Goal: Find specific page/section: Find specific page/section

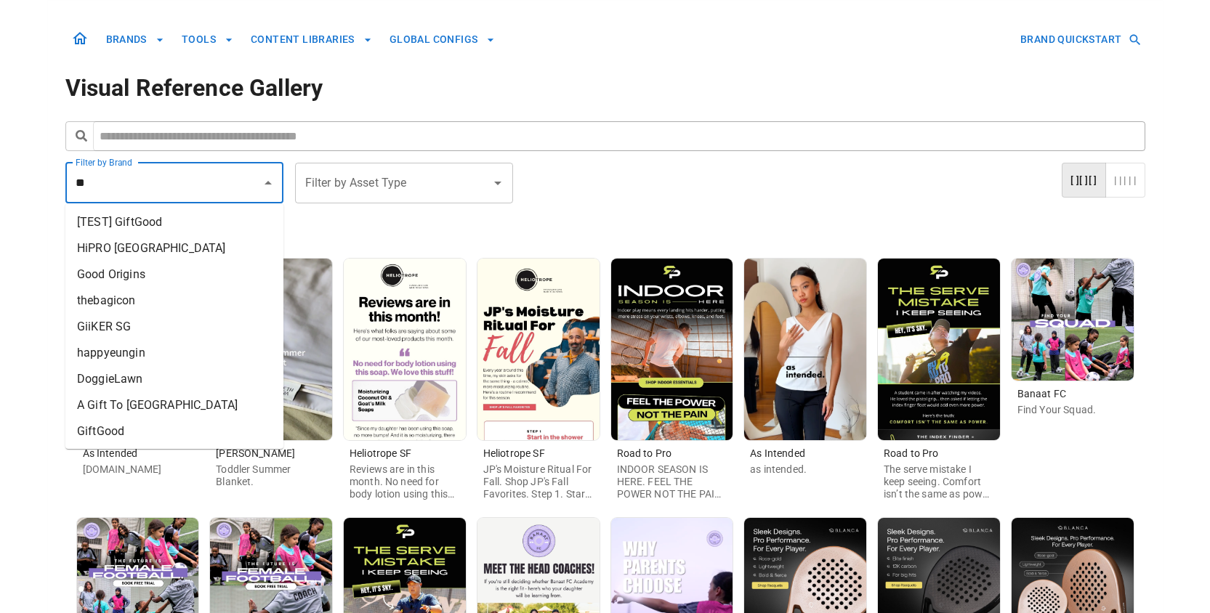
click at [110, 317] on li "GiiKER SG" at bounding box center [174, 327] width 218 height 26
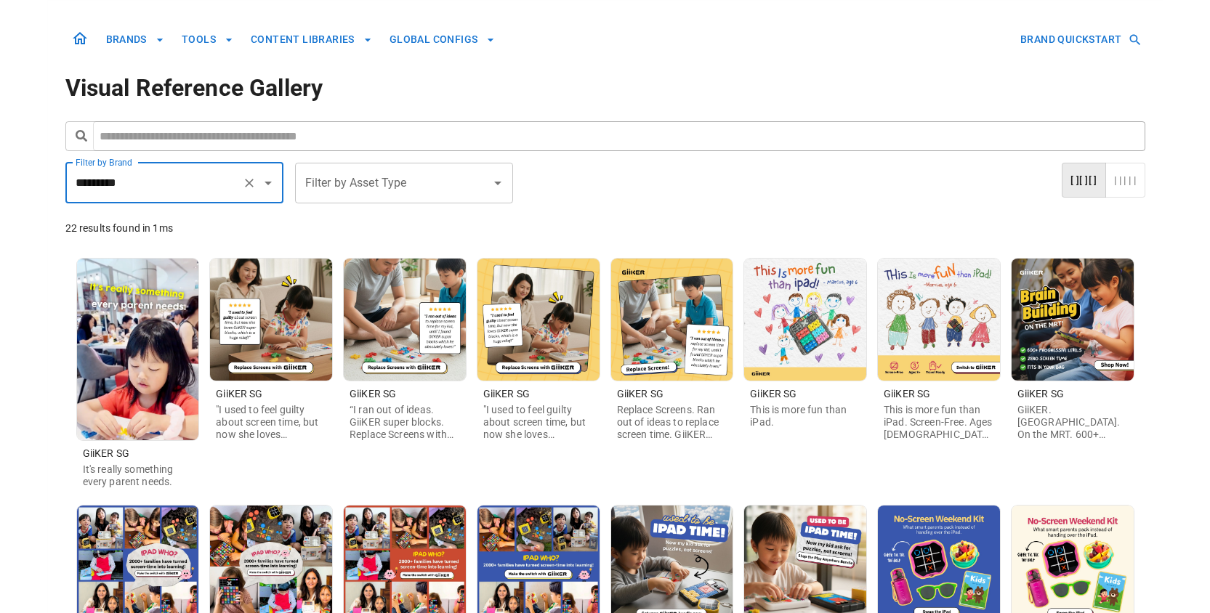
type input "*********"
click at [167, 381] on img at bounding box center [138, 350] width 122 height 182
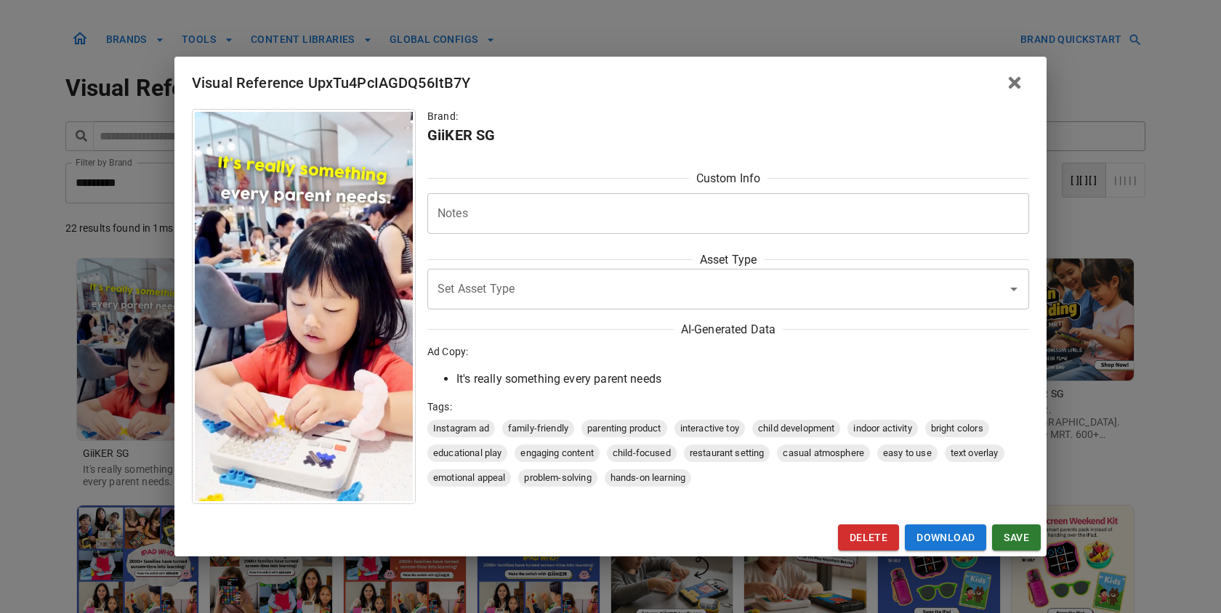
click at [1145, 308] on div "Visual Reference UpxTu4PcIAGDQ56ItB7Y Brand: GiiKER SG Custom Info Notes * Note…" at bounding box center [610, 306] width 1221 height 613
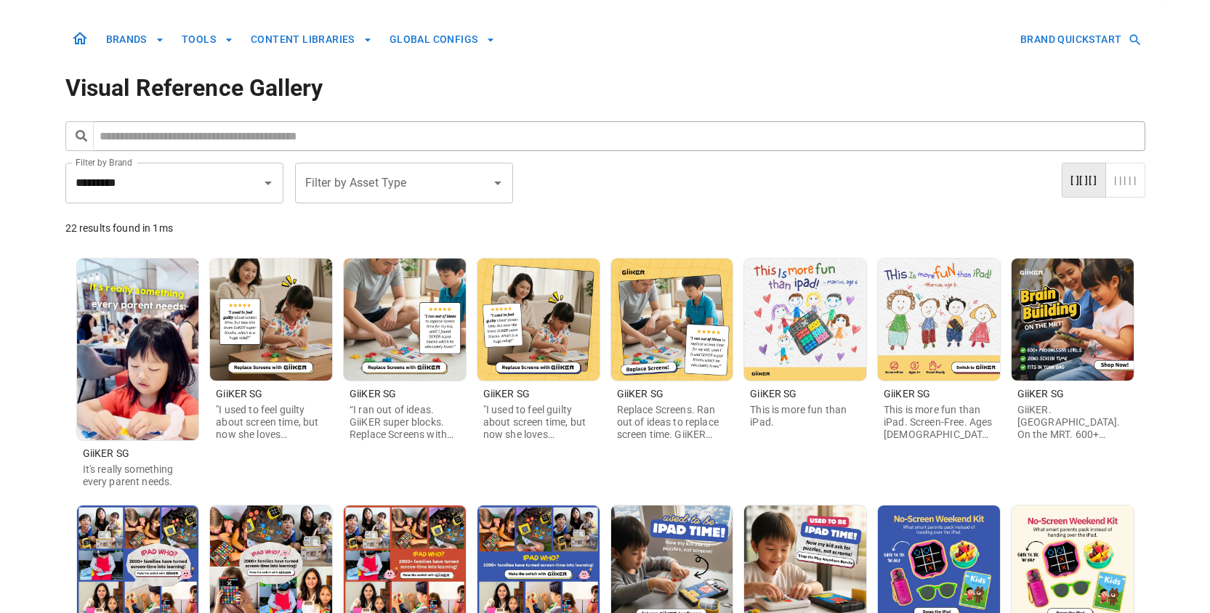
click at [1114, 308] on img at bounding box center [1073, 320] width 122 height 122
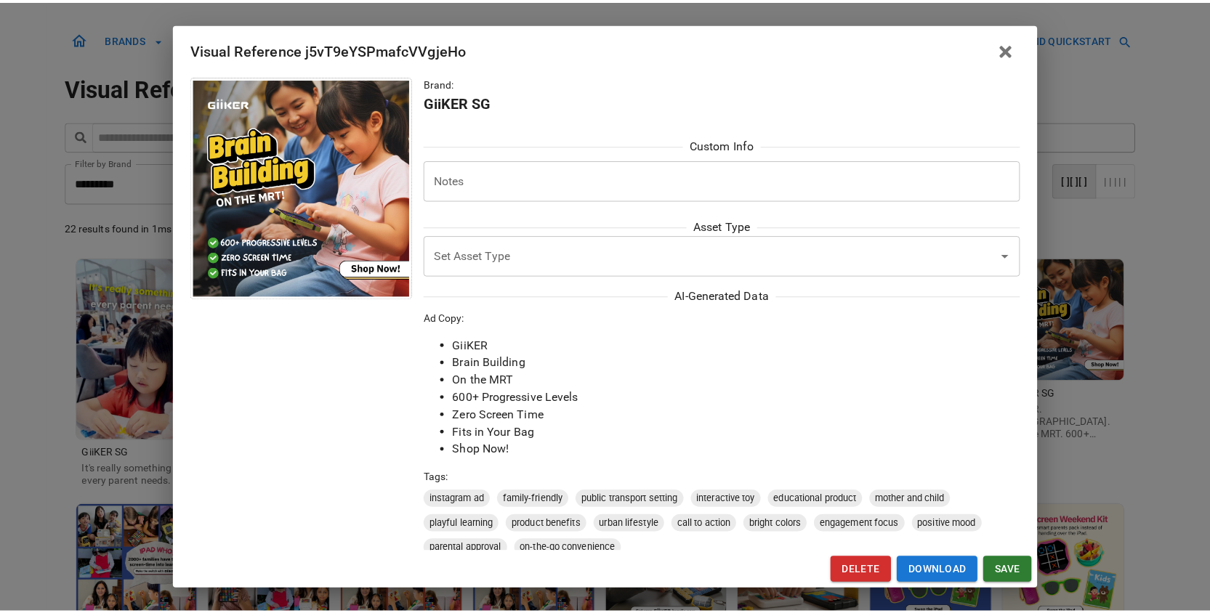
scroll to position [20, 0]
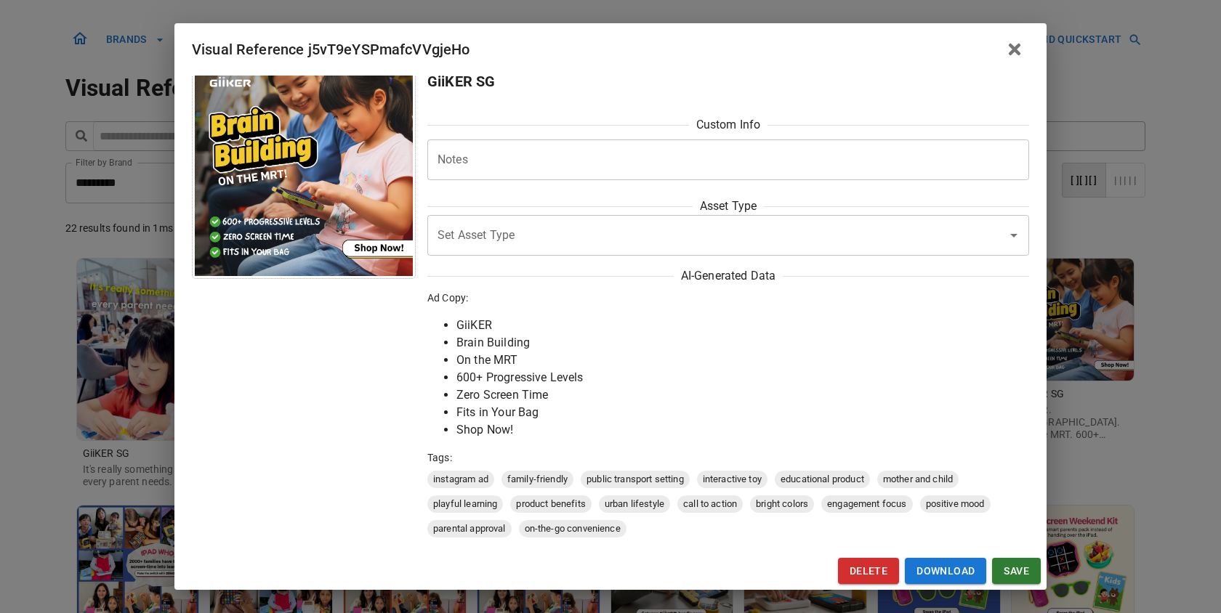
click at [1105, 389] on div "Visual Reference j5vT9eYSPmafcVVgjeHo Brand: GiiKER SG Custom Info Notes * Note…" at bounding box center [610, 306] width 1221 height 613
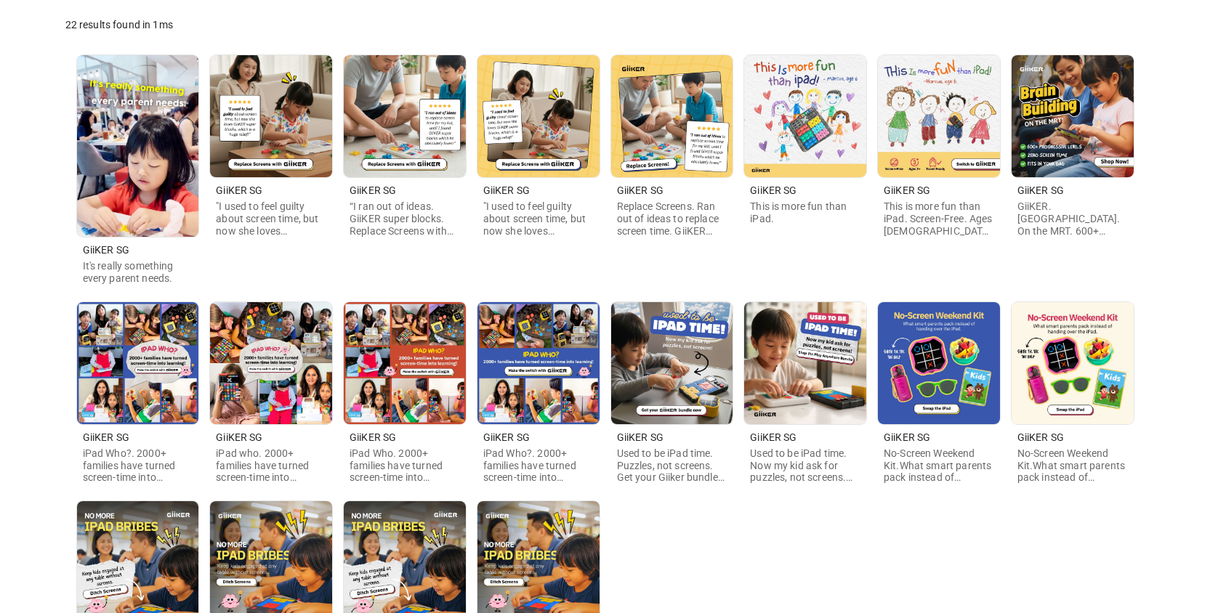
scroll to position [367, 0]
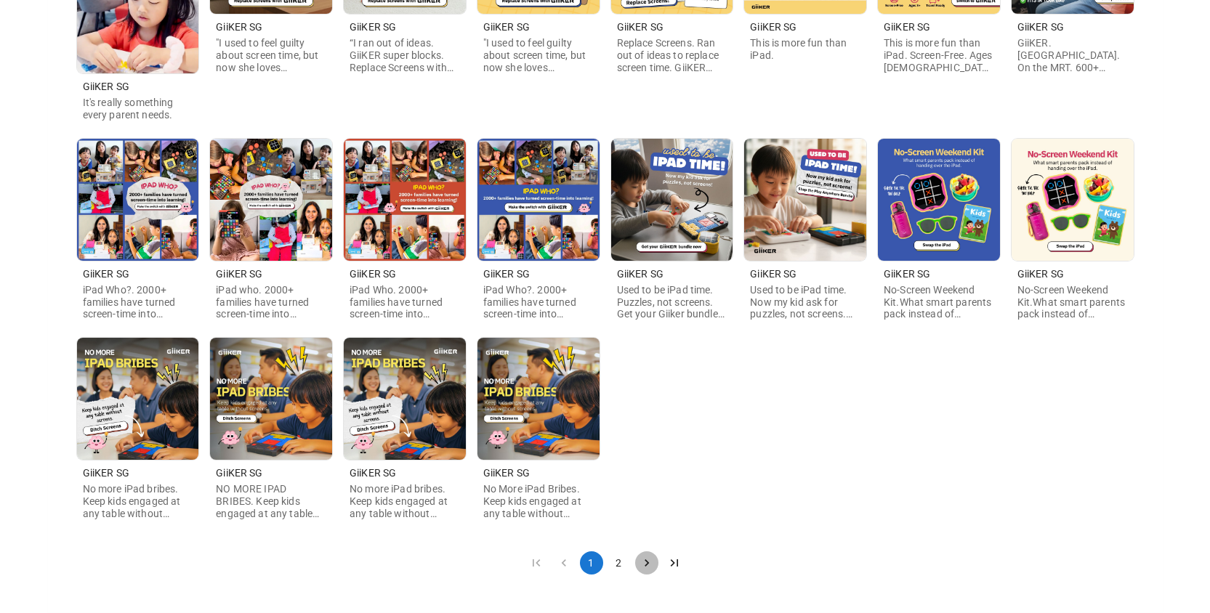
click at [653, 567] on icon "Go to next page" at bounding box center [647, 563] width 15 height 15
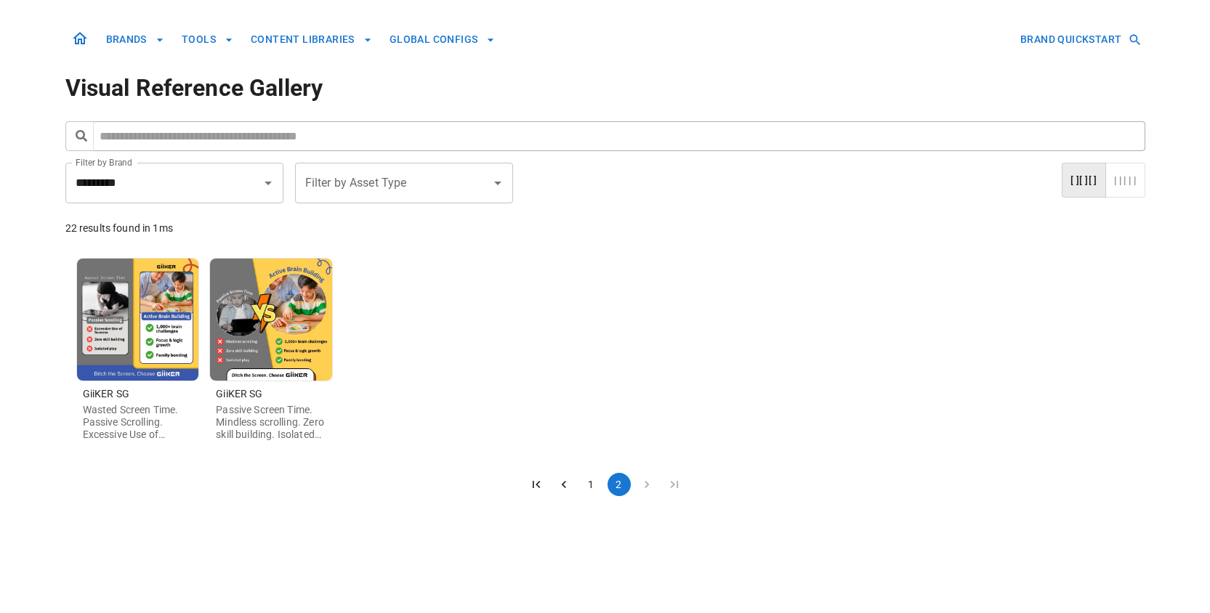
scroll to position [0, 0]
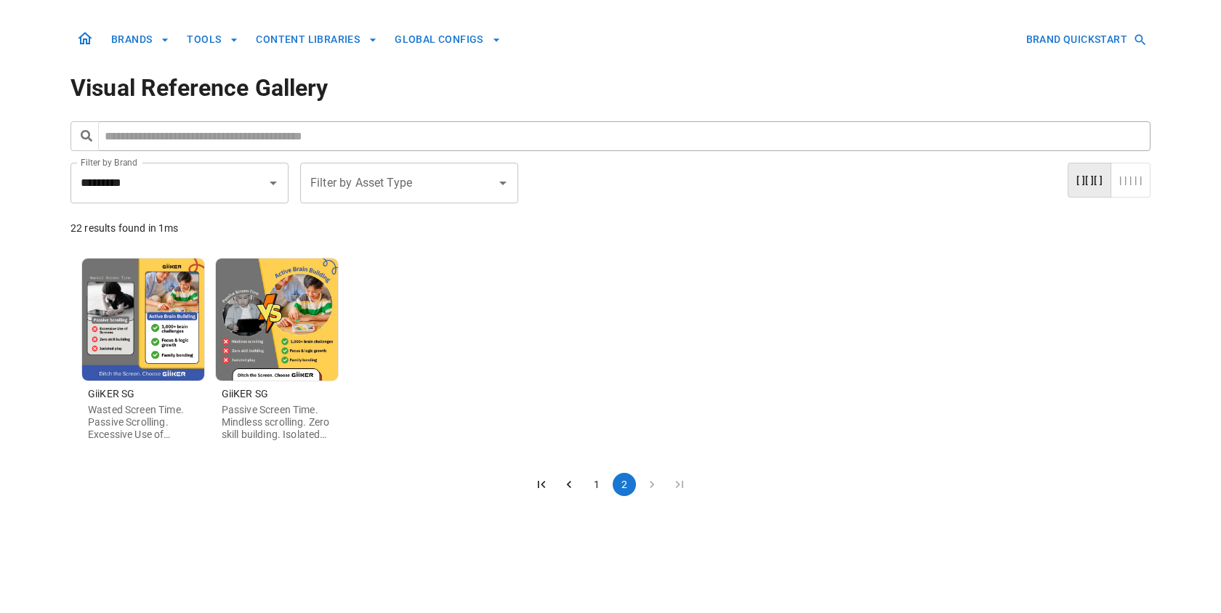
click at [146, 343] on img at bounding box center [143, 320] width 122 height 122
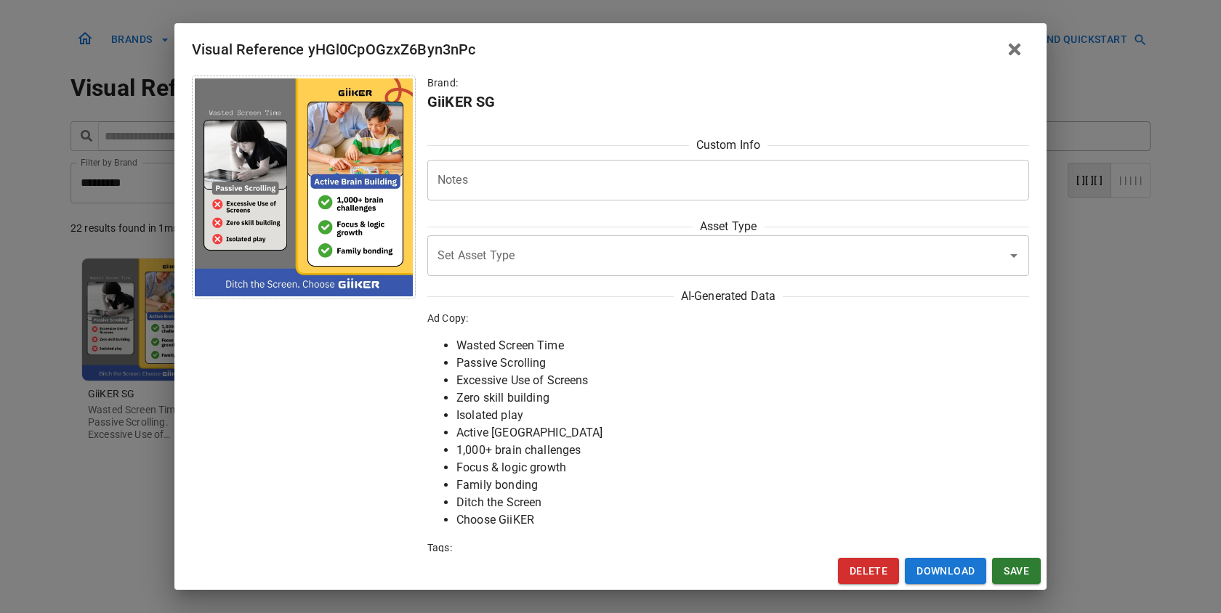
click at [161, 313] on div "Visual Reference yHGl0CpOGzxZ6Byn3nPc Brand: GiiKER SG Custom Info Notes * Note…" at bounding box center [610, 306] width 1221 height 613
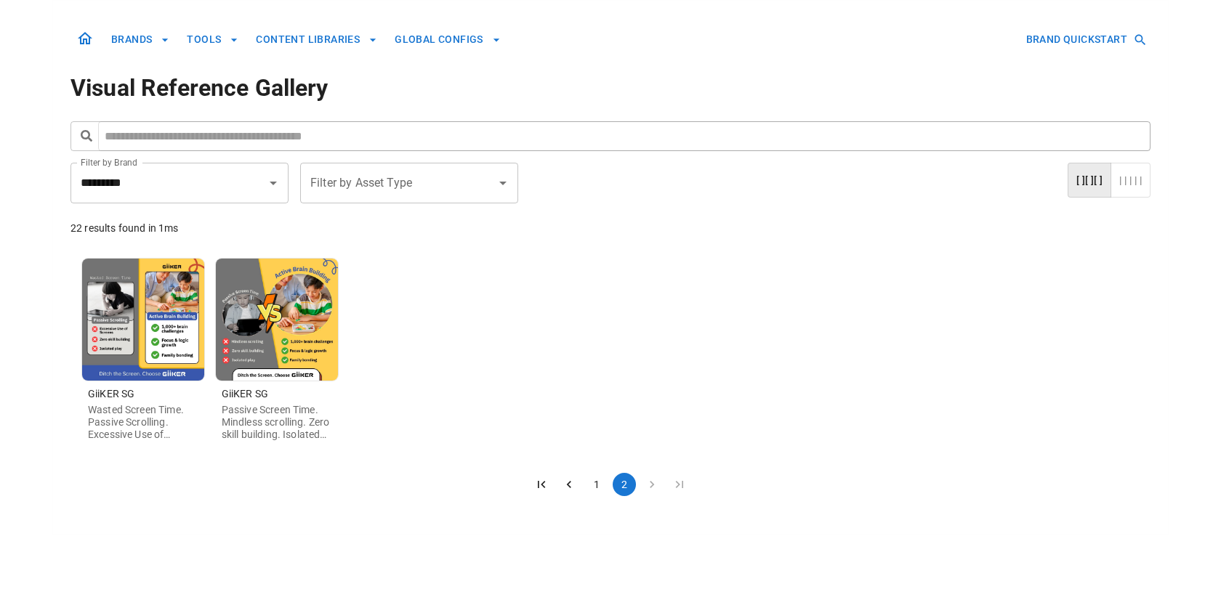
click at [198, 321] on img at bounding box center [143, 320] width 122 height 122
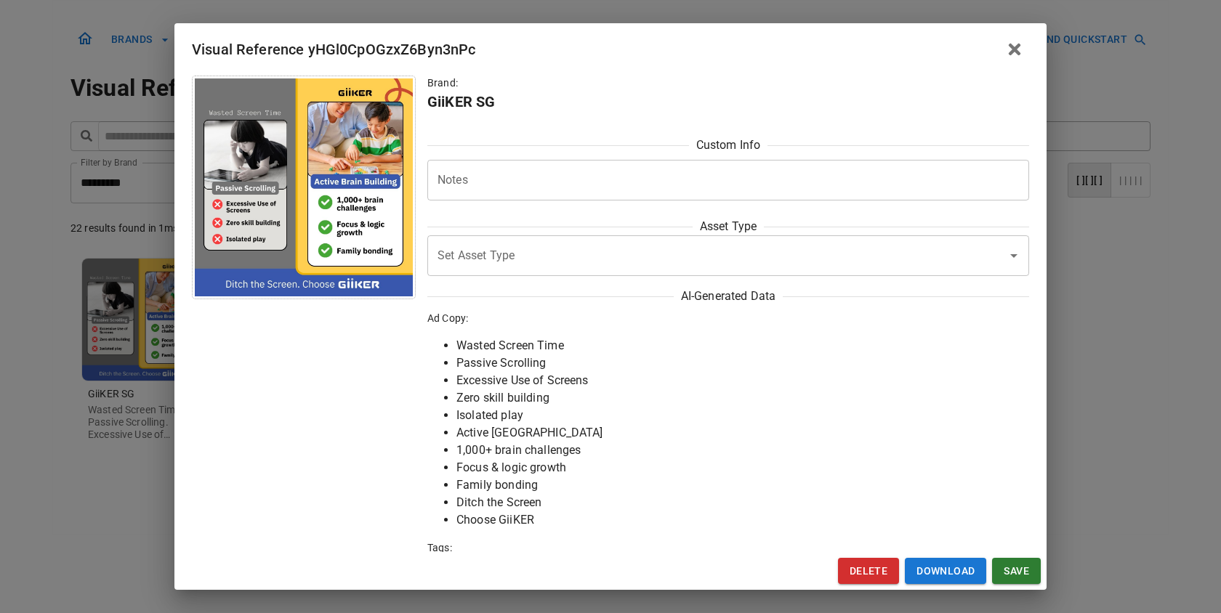
drag, startPoint x: 109, startPoint y: 315, endPoint x: 132, endPoint y: 315, distance: 23.3
click at [109, 315] on div "Visual Reference yHGl0CpOGzxZ6Byn3nPc Brand: GiiKER SG Custom Info Notes * Note…" at bounding box center [610, 306] width 1221 height 613
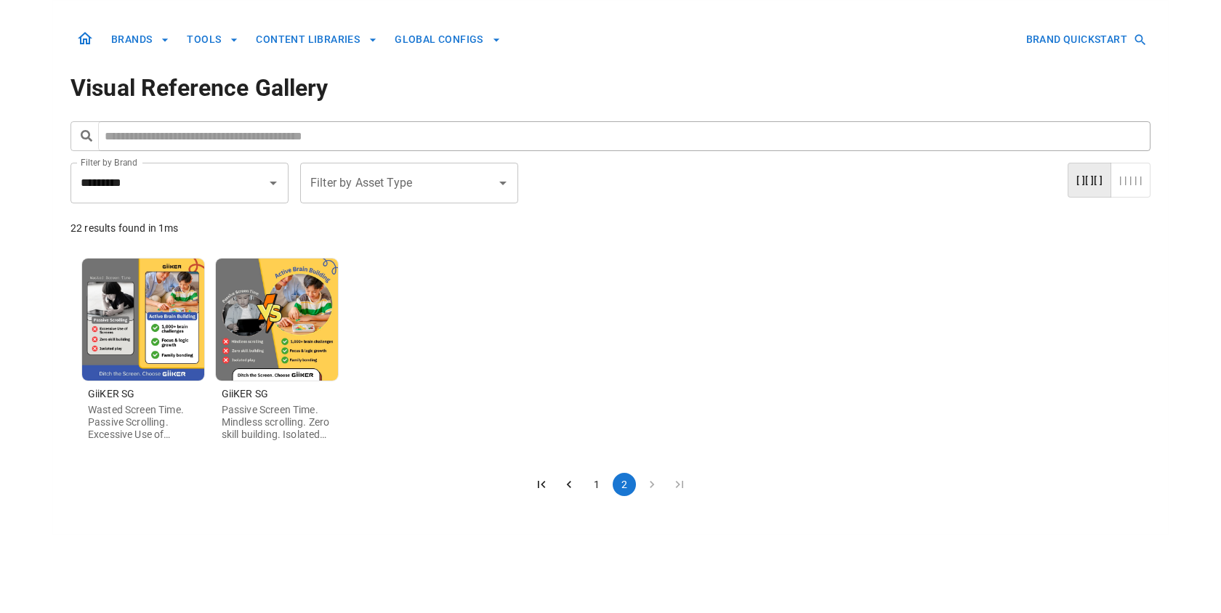
click at [292, 317] on img at bounding box center [277, 320] width 122 height 122
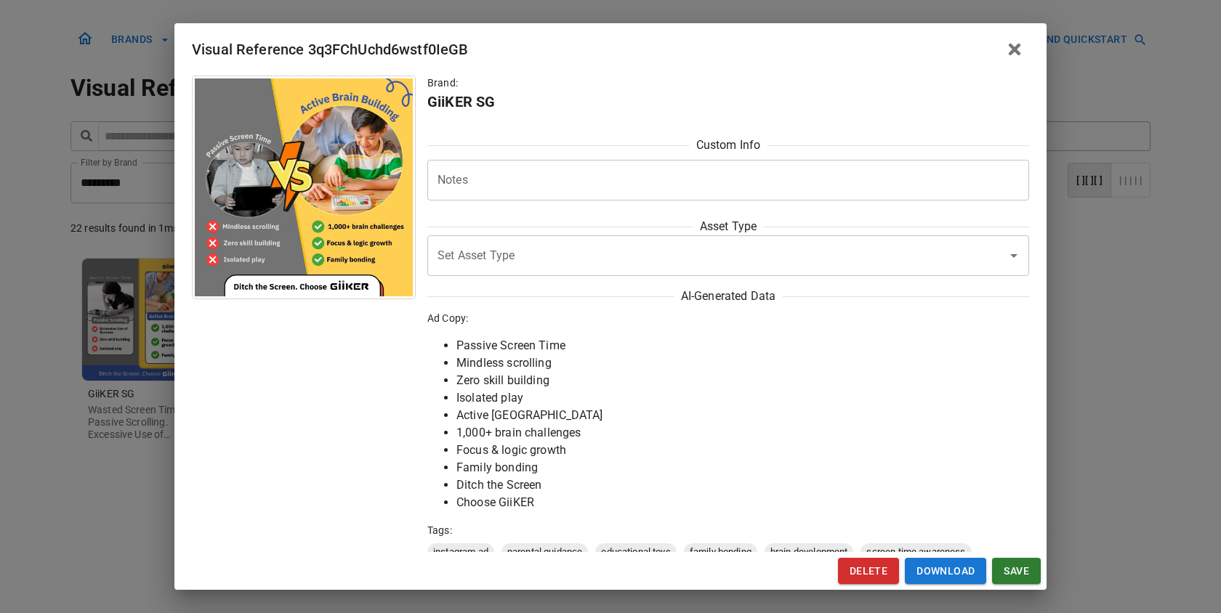
click at [148, 267] on div "Visual Reference 3q3FChUchd6wstf0IeGB Brand: GiiKER SG Custom Info Notes * Note…" at bounding box center [610, 306] width 1221 height 613
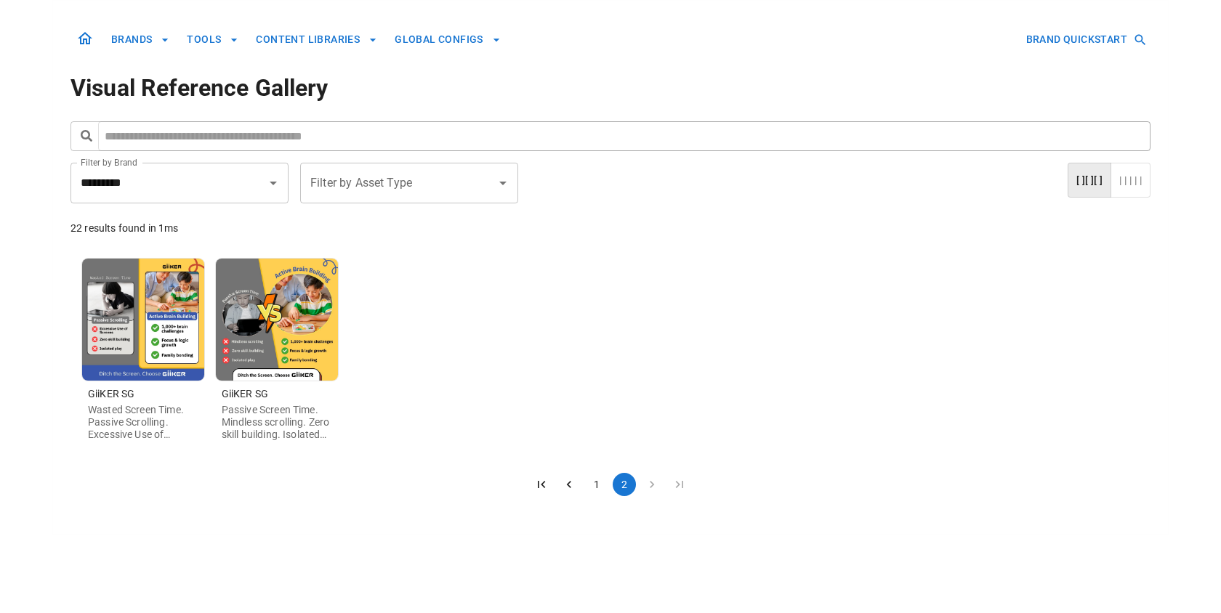
click at [586, 485] on button "1" at bounding box center [596, 484] width 23 height 23
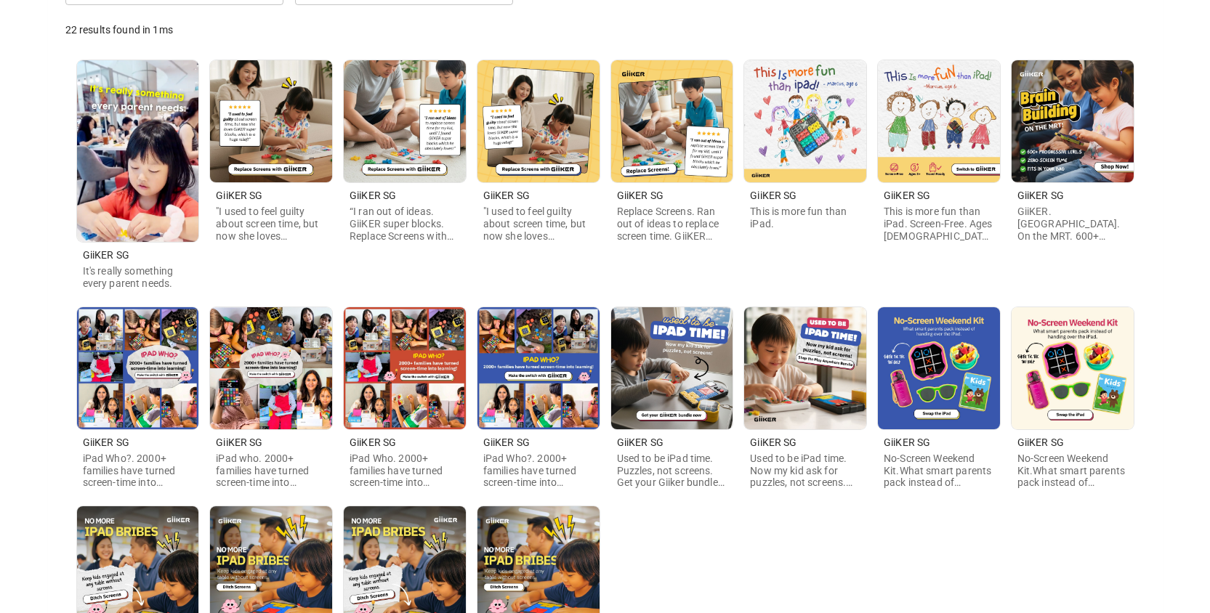
scroll to position [199, 0]
click at [1044, 101] on img at bounding box center [1073, 121] width 122 height 122
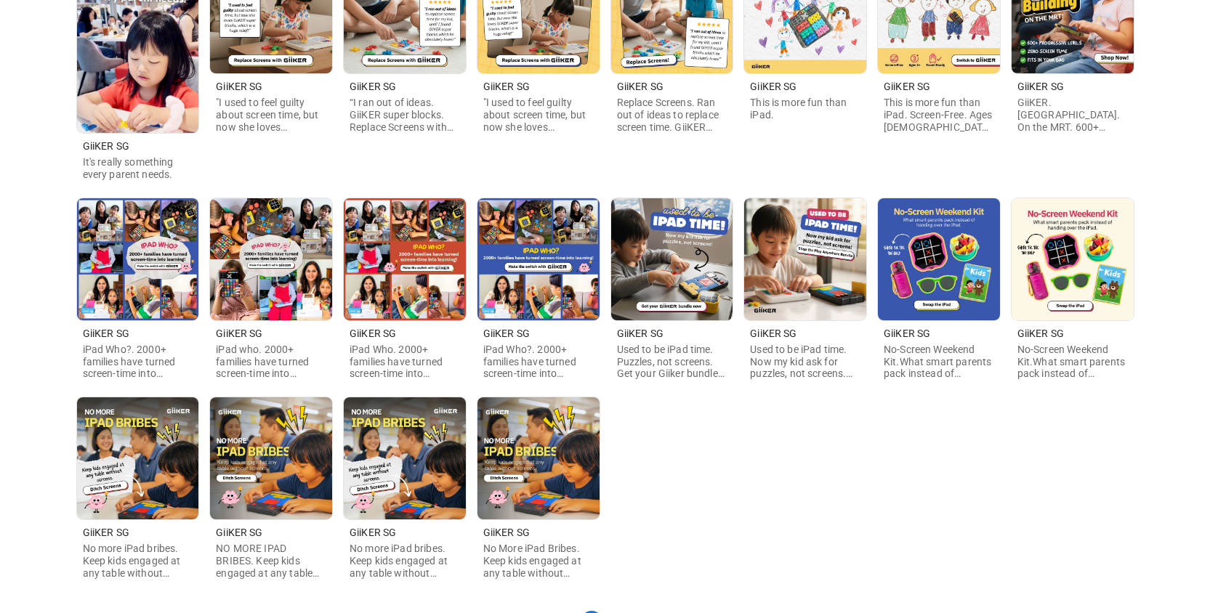
scroll to position [324, 0]
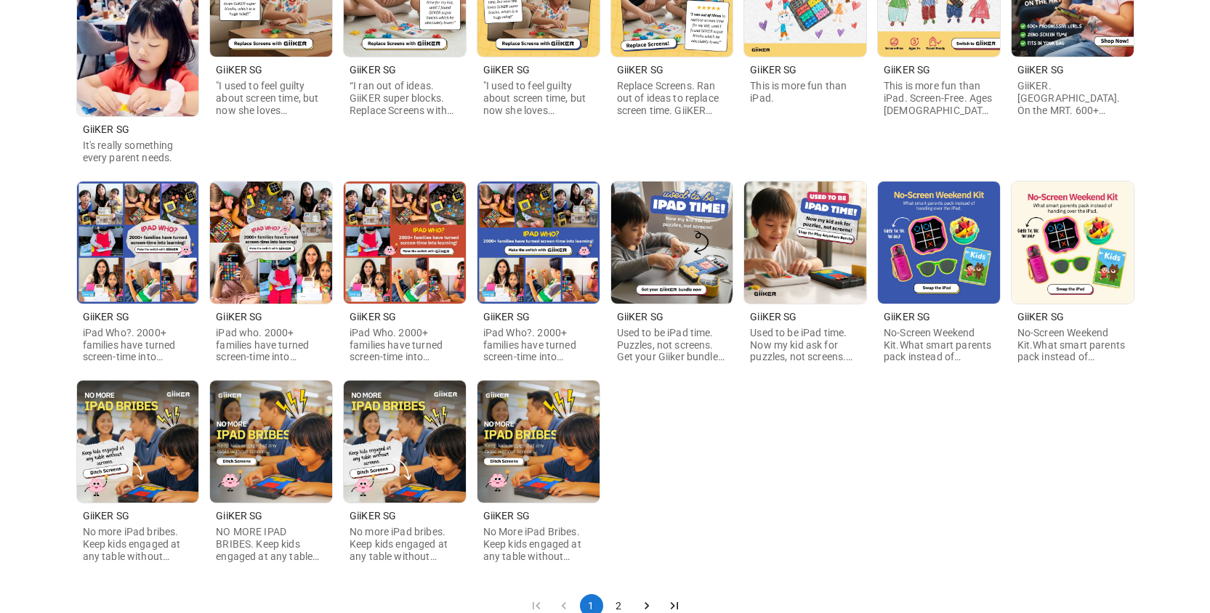
click at [647, 225] on img at bounding box center [672, 243] width 122 height 122
click at [1100, 221] on img at bounding box center [1073, 243] width 122 height 122
click at [844, 259] on img at bounding box center [805, 243] width 122 height 122
click at [727, 247] on img at bounding box center [672, 243] width 122 height 122
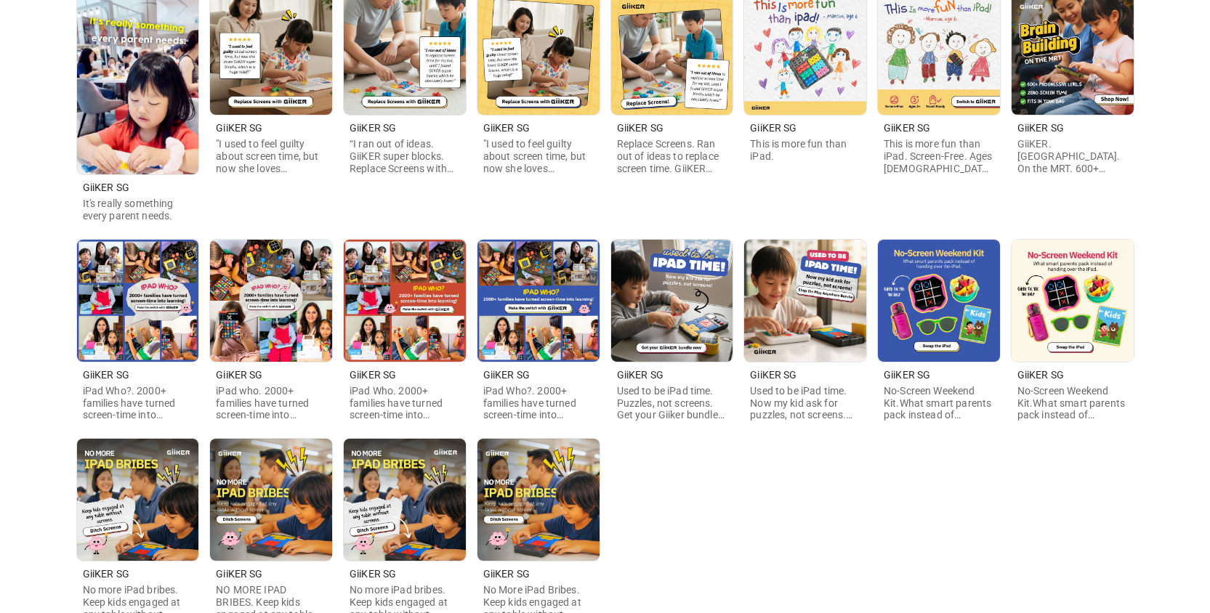
scroll to position [367, 0]
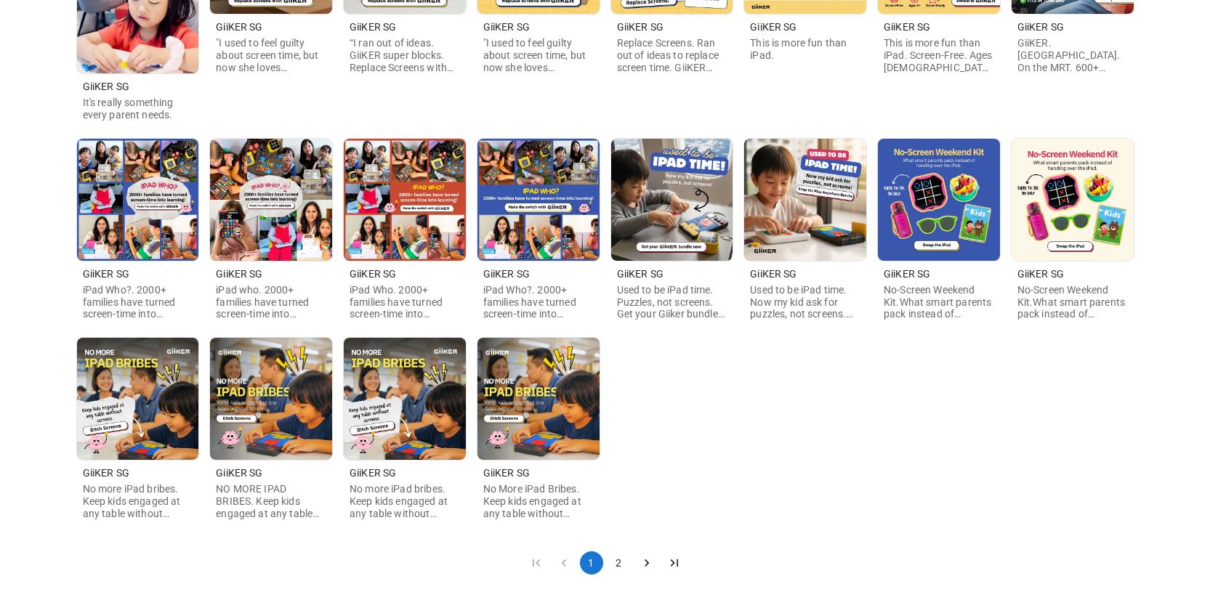
click at [723, 217] on img at bounding box center [672, 200] width 122 height 122
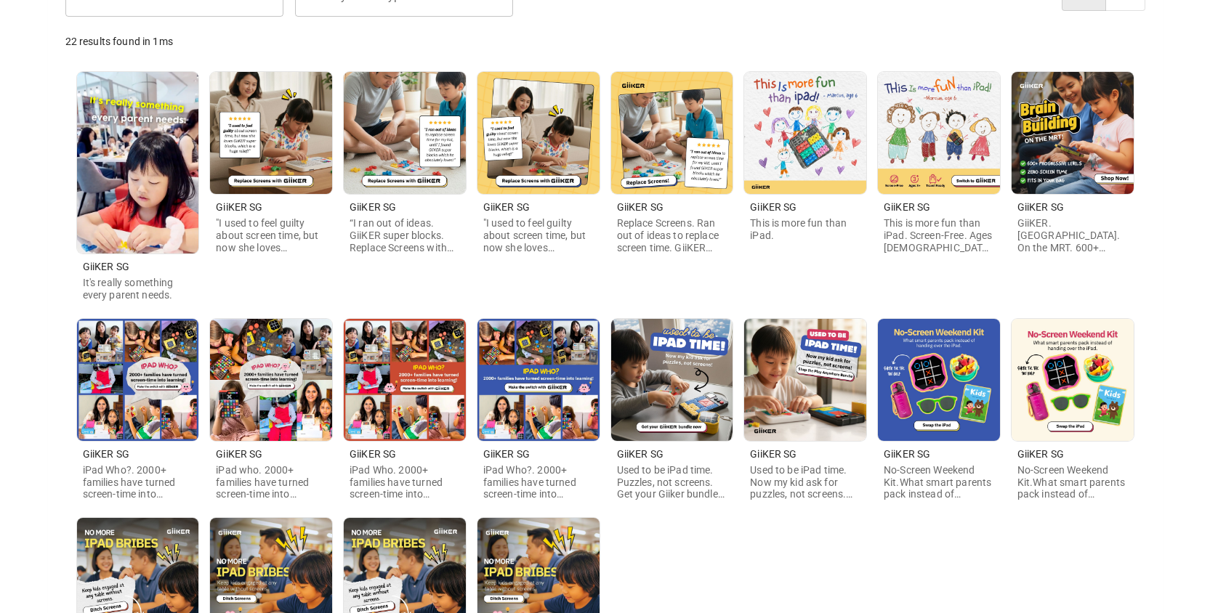
scroll to position [177, 0]
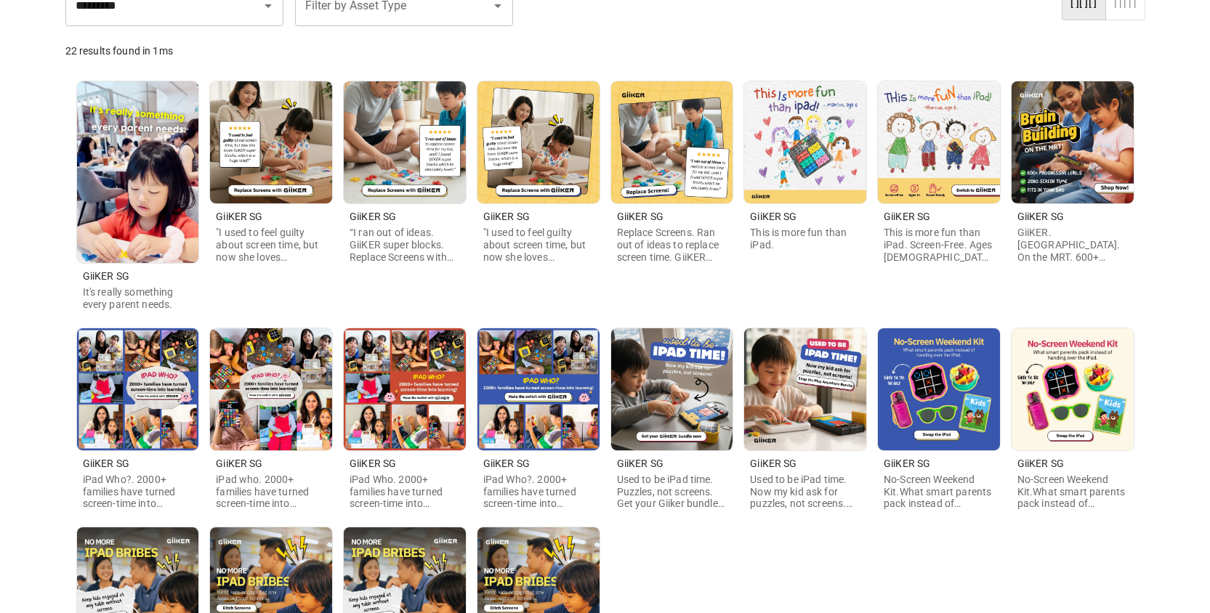
click at [1075, 159] on img at bounding box center [1073, 142] width 122 height 122
click at [557, 192] on img at bounding box center [539, 142] width 122 height 122
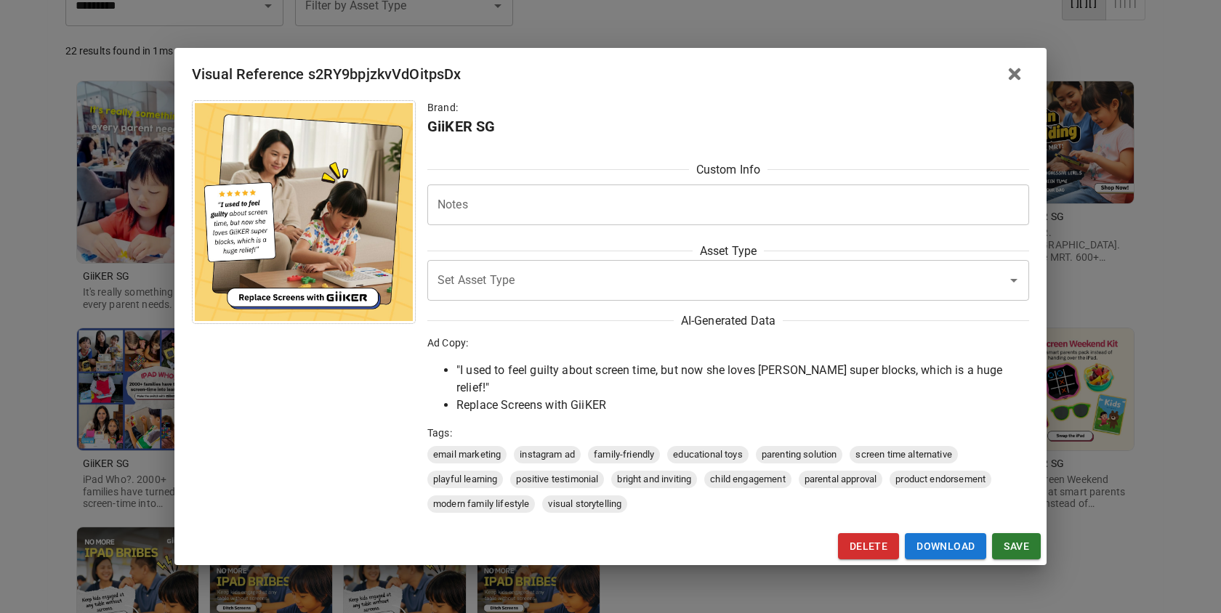
click at [1015, 83] on icon "button" at bounding box center [1014, 73] width 17 height 17
